Goal: Check status: Check status

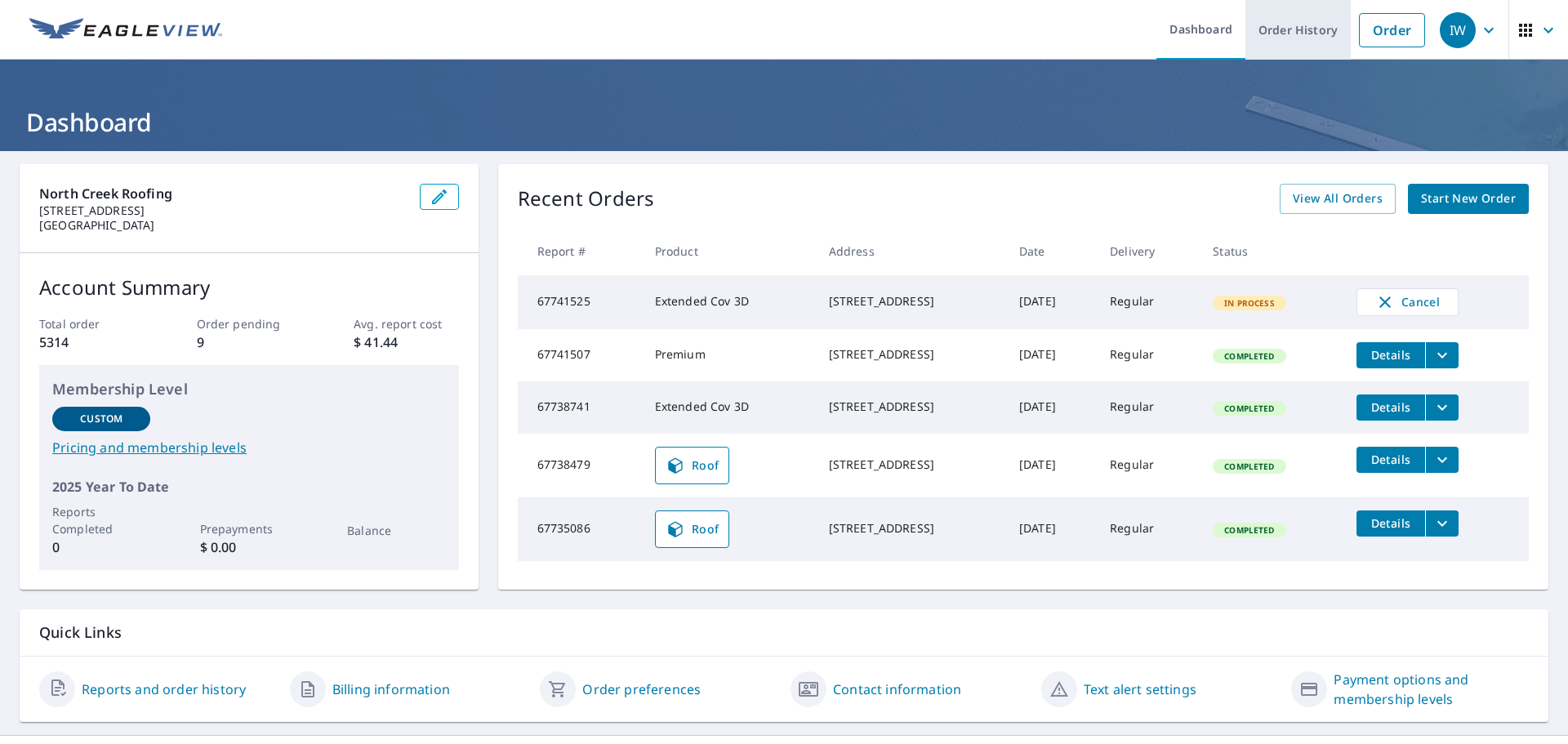
click at [1276, 38] on link "Order History" at bounding box center [1298, 30] width 105 height 60
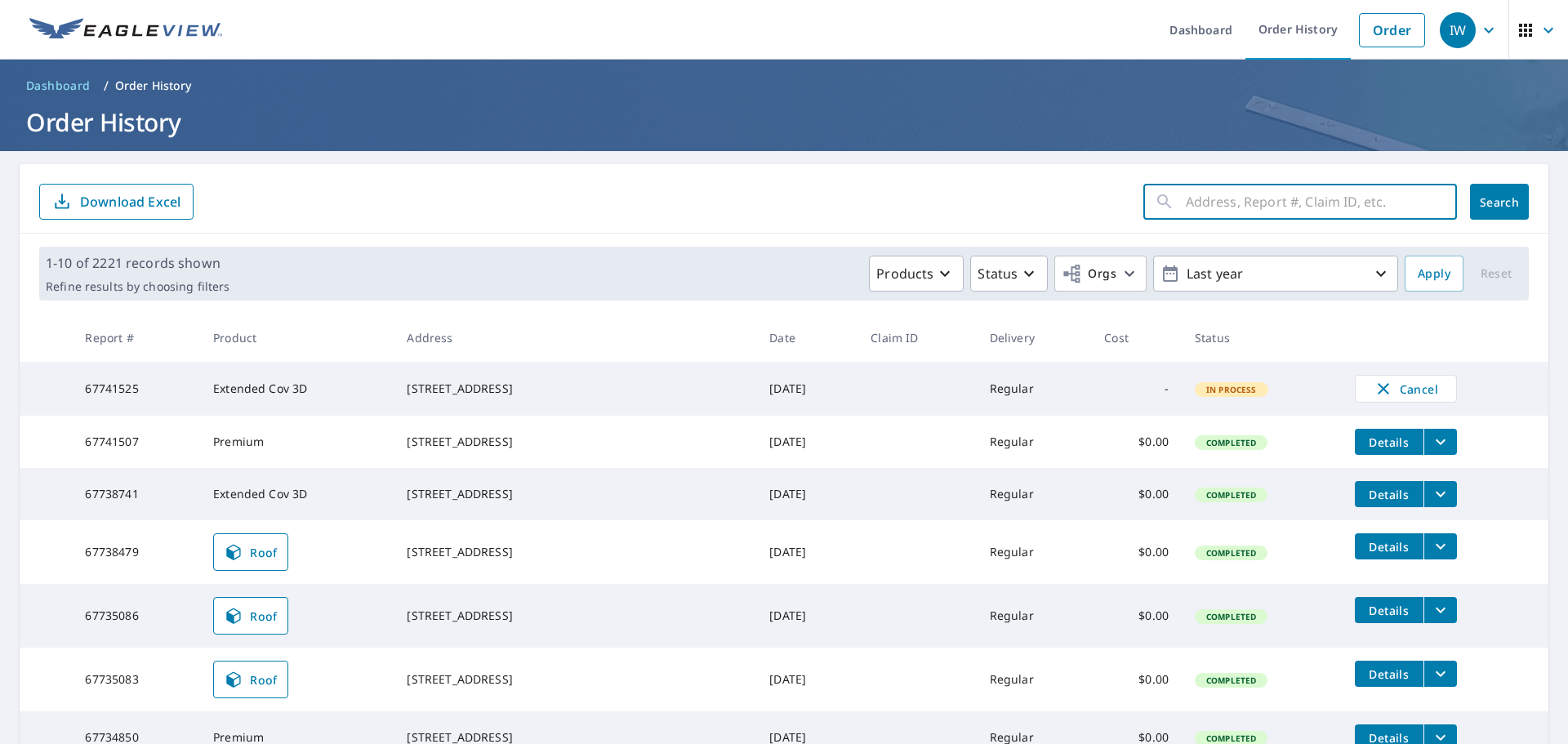
click at [1272, 202] on input "text" at bounding box center [1321, 202] width 271 height 46
type input "[STREET_ADDRESS][DOMAIN_NAME]"
click at [1483, 206] on span "Search" at bounding box center [1499, 202] width 32 height 16
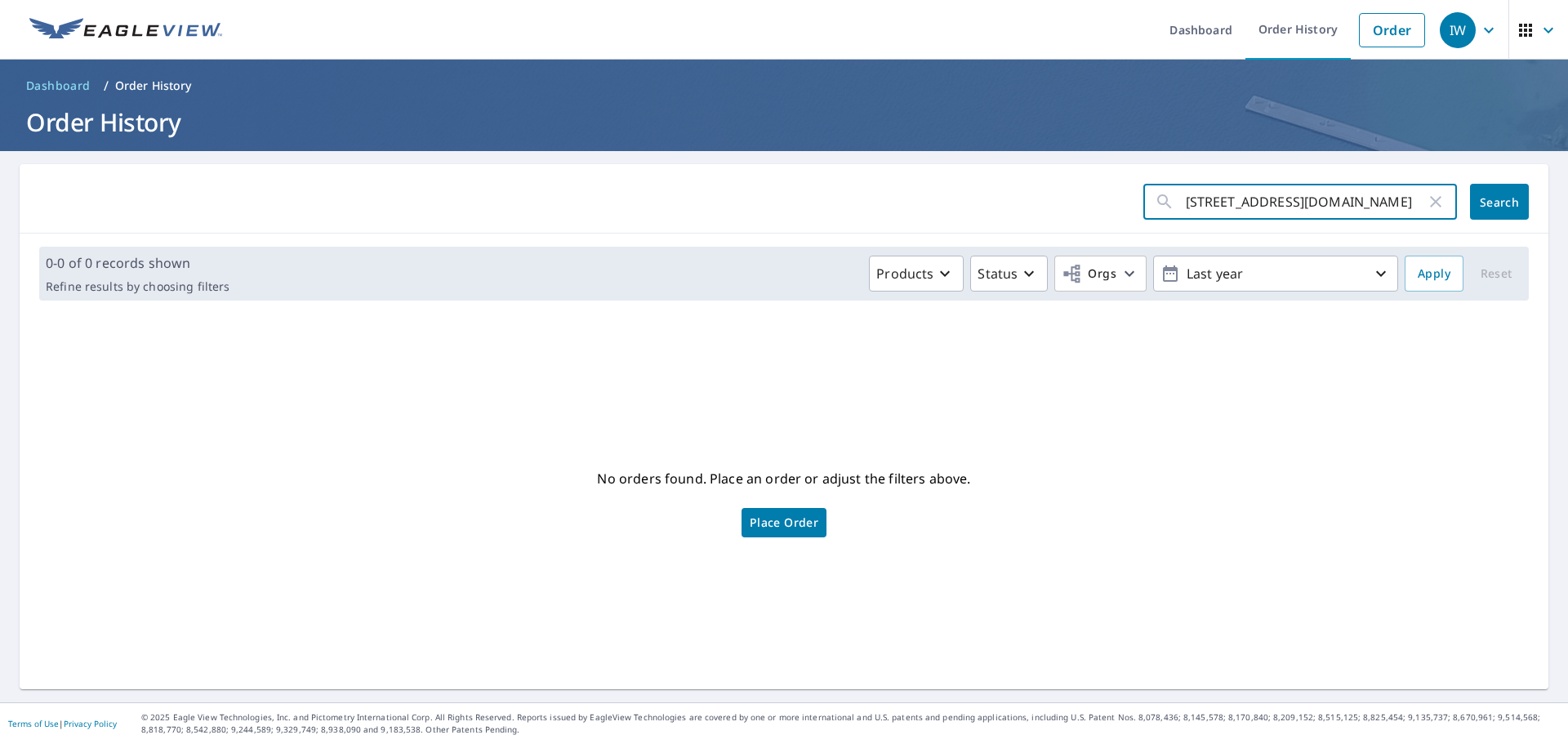
click at [1316, 206] on input "[STREET_ADDRESS][DOMAIN_NAME]" at bounding box center [1306, 202] width 240 height 46
type input "[STREET_ADDRESS][DOMAIN_NAME]"
click at [1498, 210] on button "Search" at bounding box center [1499, 202] width 59 height 36
click at [1427, 200] on icon "button" at bounding box center [1436, 202] width 19 height 19
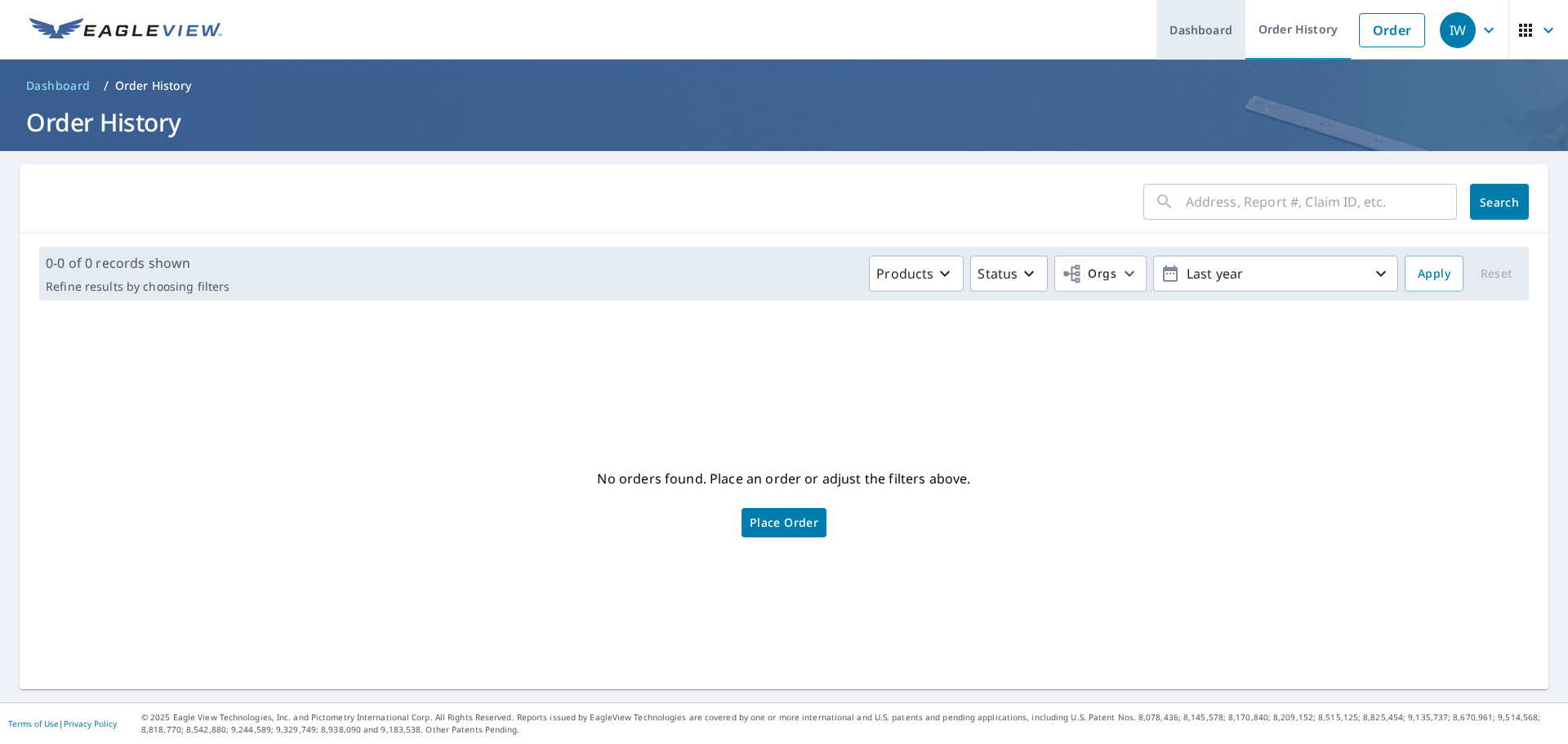
click at [1162, 34] on link "Dashboard" at bounding box center [1201, 30] width 89 height 60
